Goal: Book appointment/travel/reservation

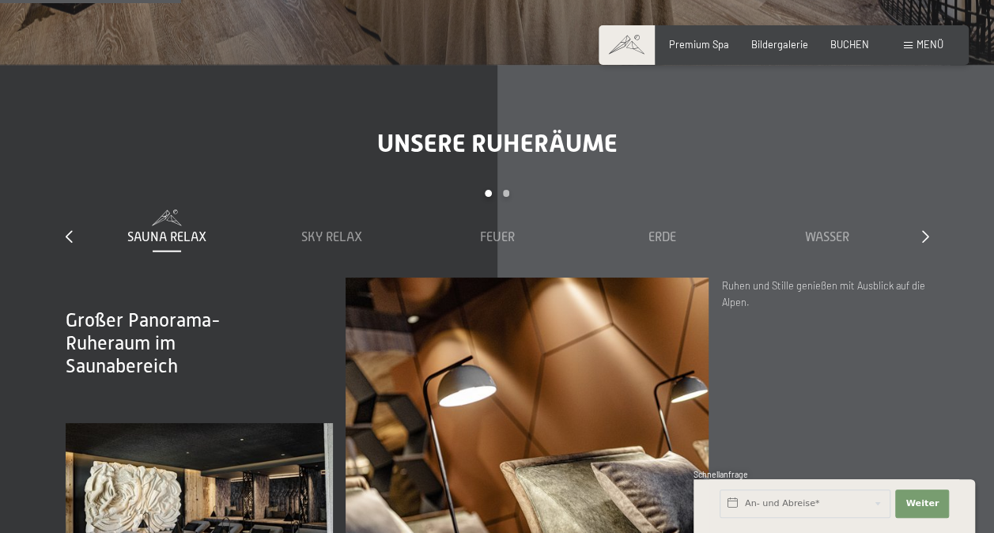
scroll to position [1875, 0]
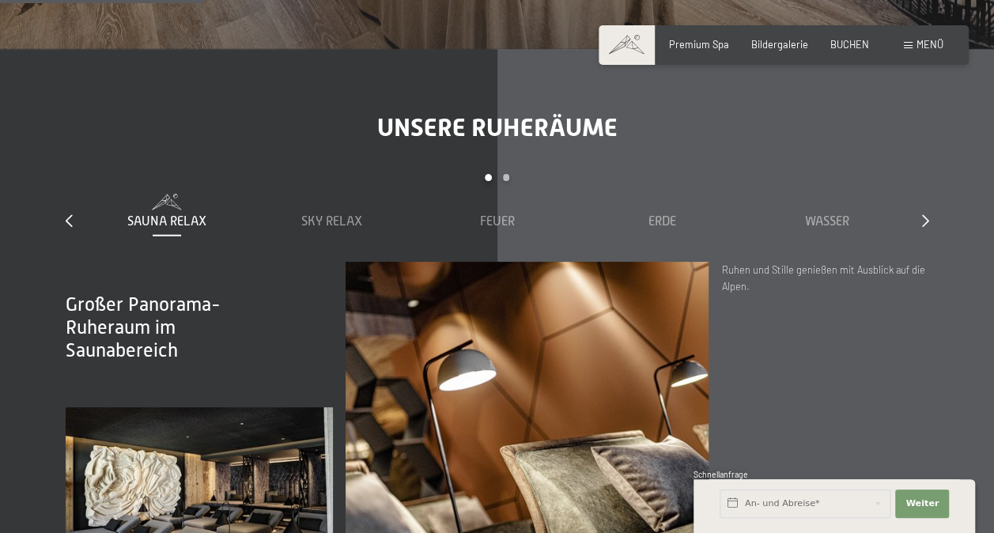
click at [914, 52] on div "Buchen Anfragen Premium Spa Bildergalerie BUCHEN Menü DE IT EN Gutschein Bilder…" at bounding box center [783, 45] width 319 height 14
click at [914, 47] on div "Menü" at bounding box center [924, 45] width 40 height 14
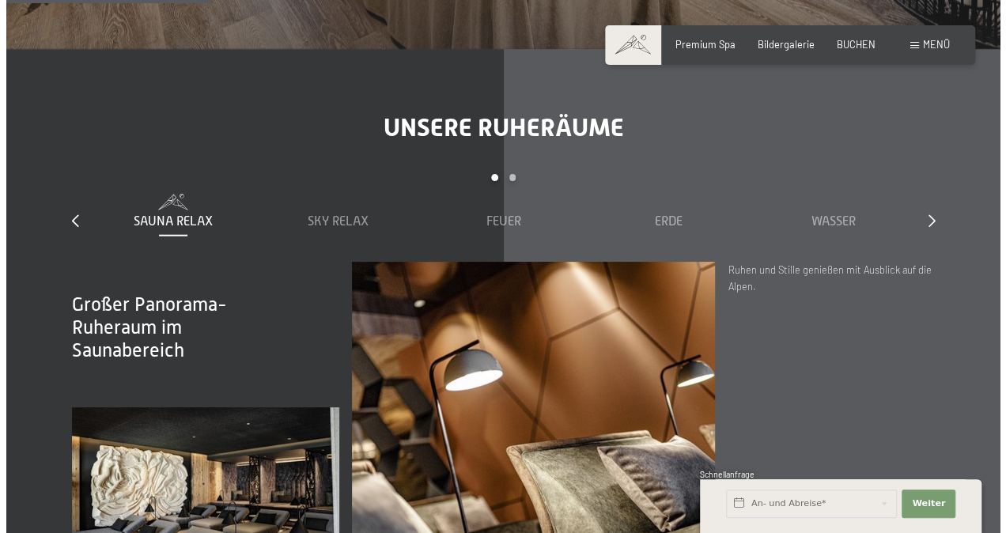
scroll to position [1879, 0]
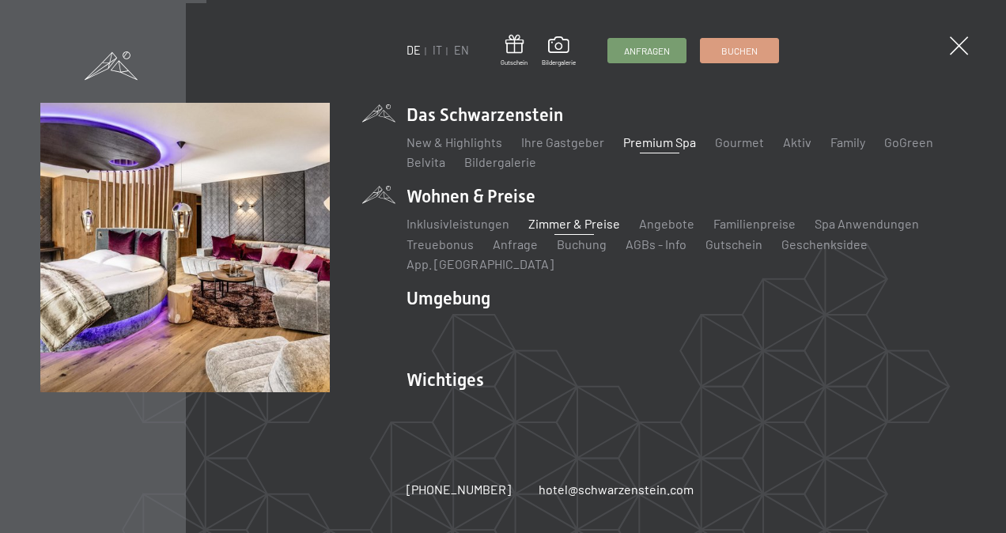
click at [541, 231] on link "Zimmer & Preise" at bounding box center [574, 223] width 92 height 15
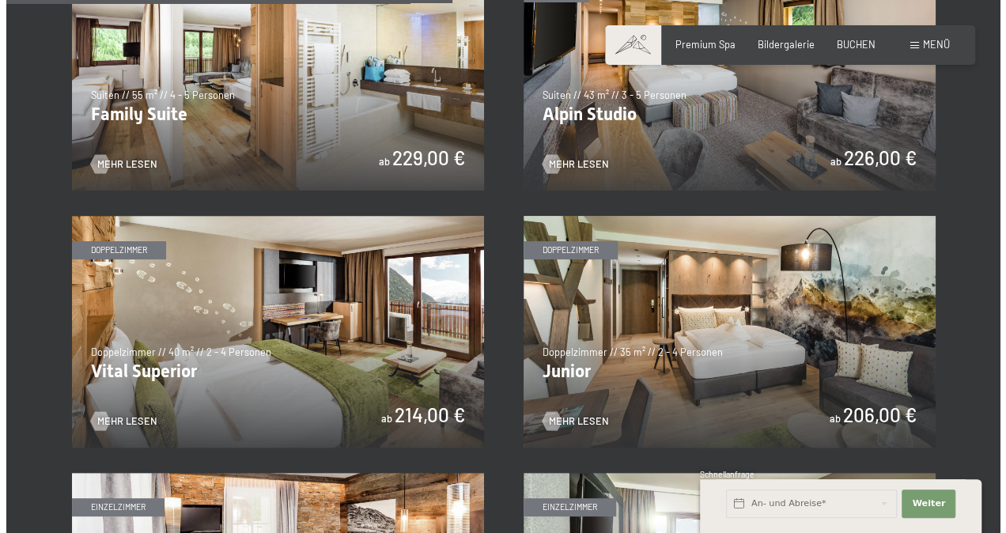
scroll to position [1868, 0]
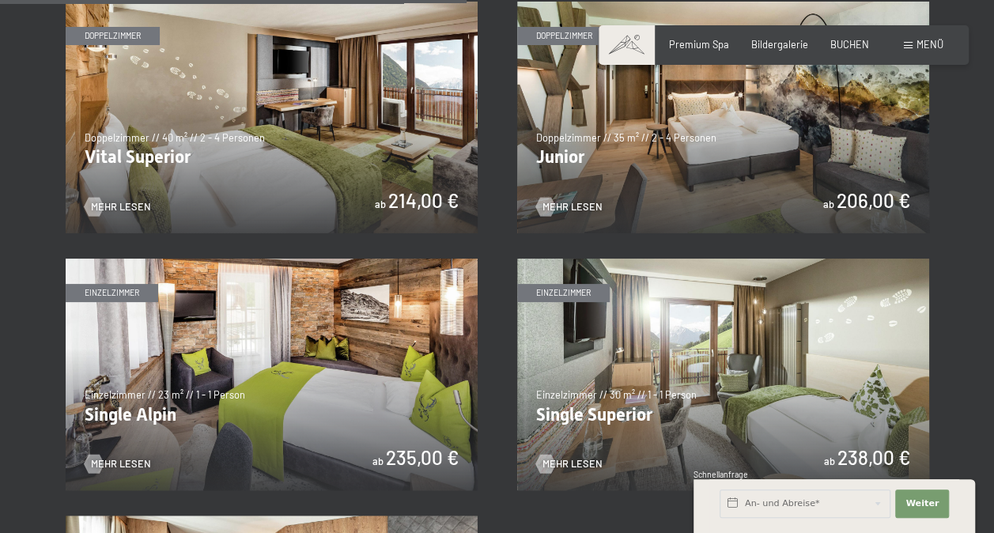
click at [905, 41] on div "Menü" at bounding box center [924, 45] width 40 height 14
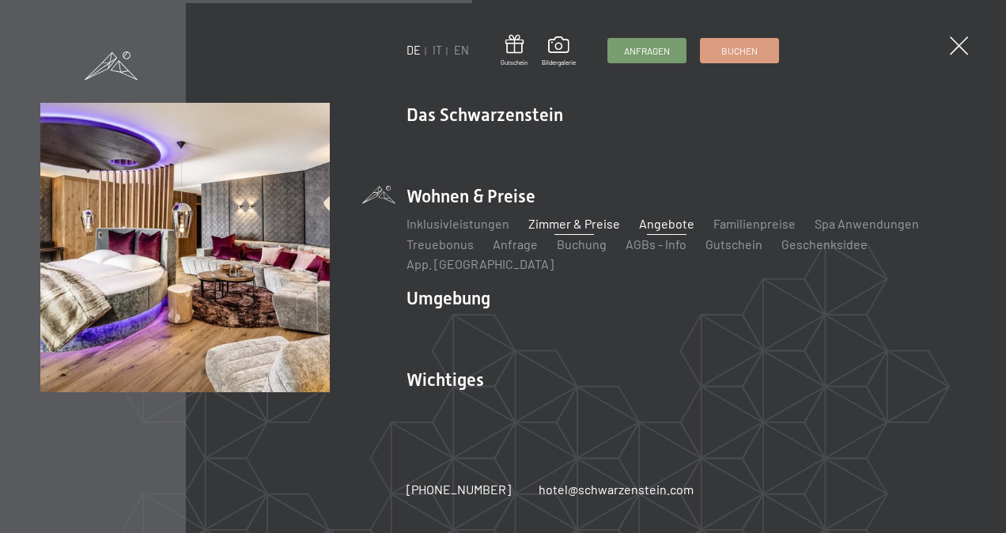
click at [639, 231] on link "Angebote" at bounding box center [666, 223] width 55 height 15
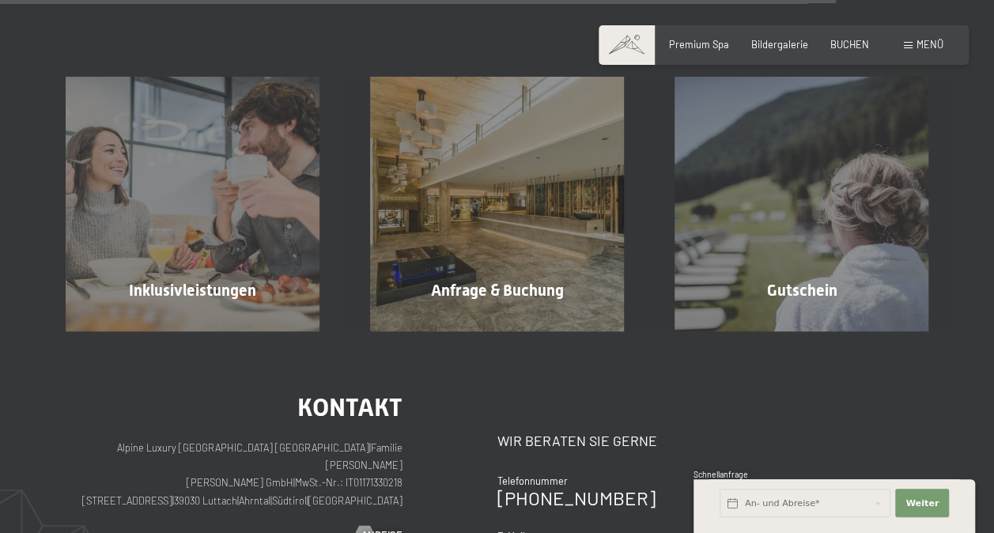
scroll to position [2016, 0]
